Goal: Task Accomplishment & Management: Manage account settings

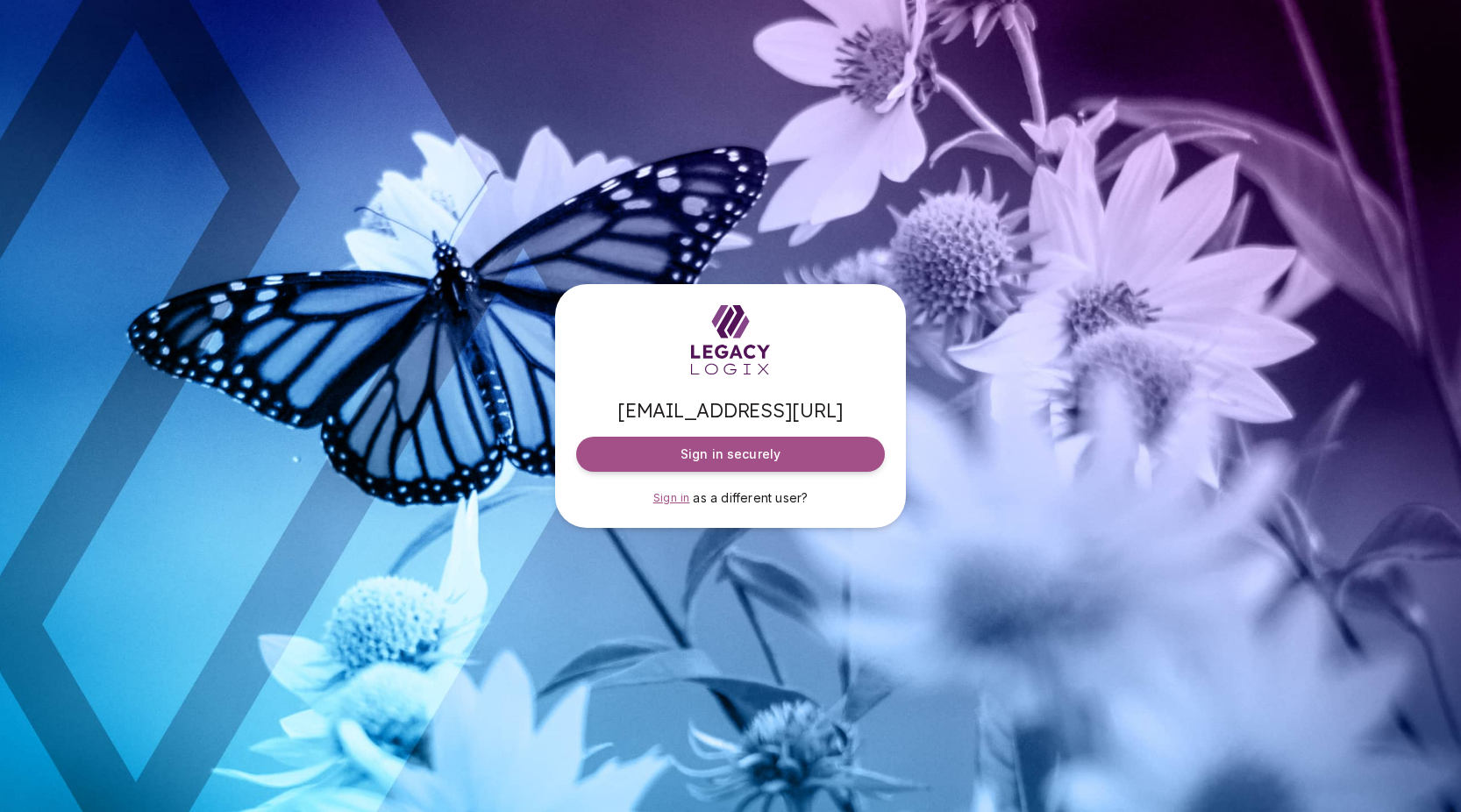
click at [674, 498] on span "Sign in" at bounding box center [671, 497] width 37 height 13
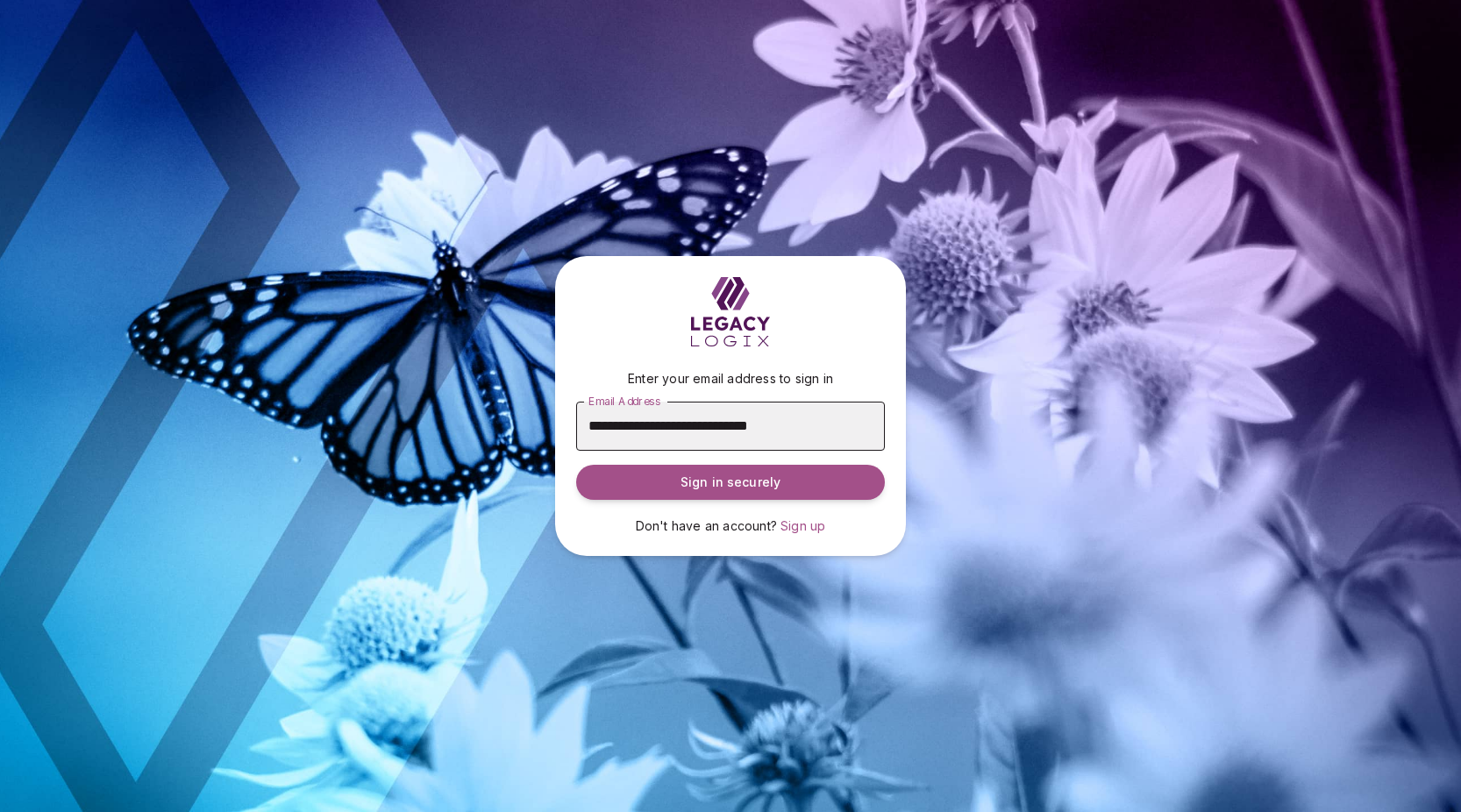
click at [832, 427] on input "**********" at bounding box center [730, 426] width 309 height 49
type input "**********"
click at [745, 476] on span "Sign in securely" at bounding box center [730, 481] width 100 height 17
